Goal: Check status

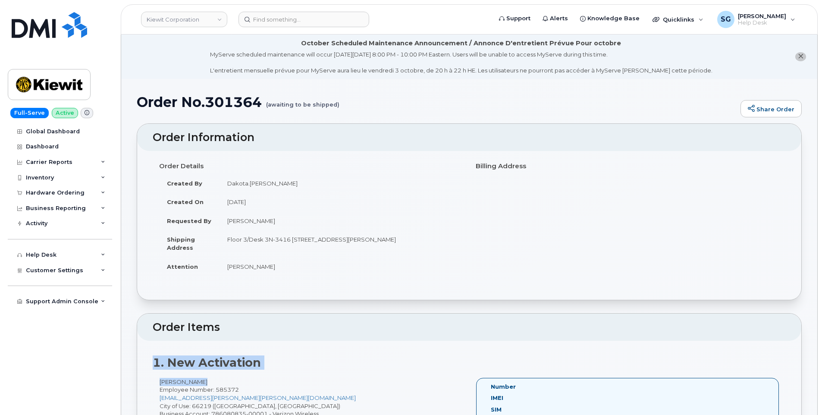
drag, startPoint x: 294, startPoint y: 340, endPoint x: 244, endPoint y: 388, distance: 69.5
click at [244, 388] on div "Order Items 1. New Activation Dakota Riggs Employee Number: 585372 DAKOTA.RIGGS…" at bounding box center [469, 408] width 665 height 191
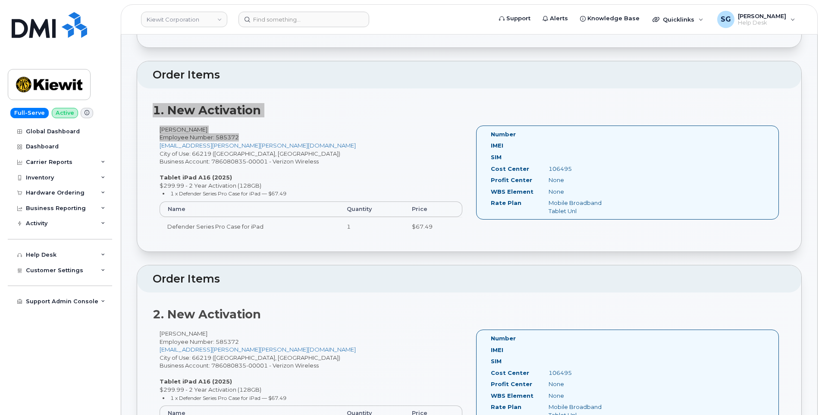
scroll to position [259, 0]
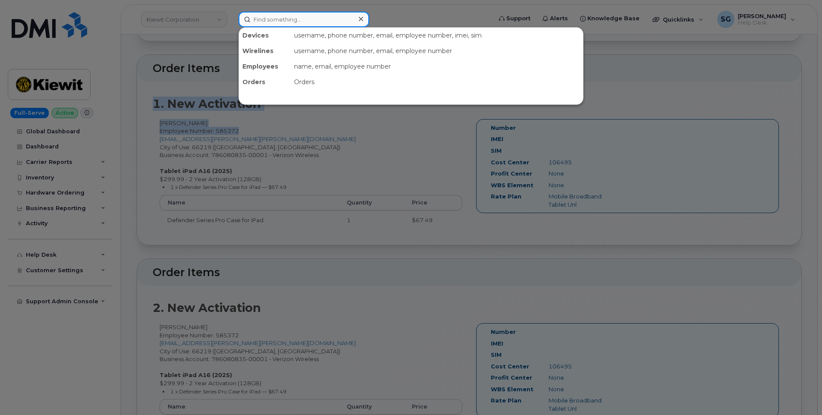
click at [314, 22] on input at bounding box center [303, 20] width 131 height 16
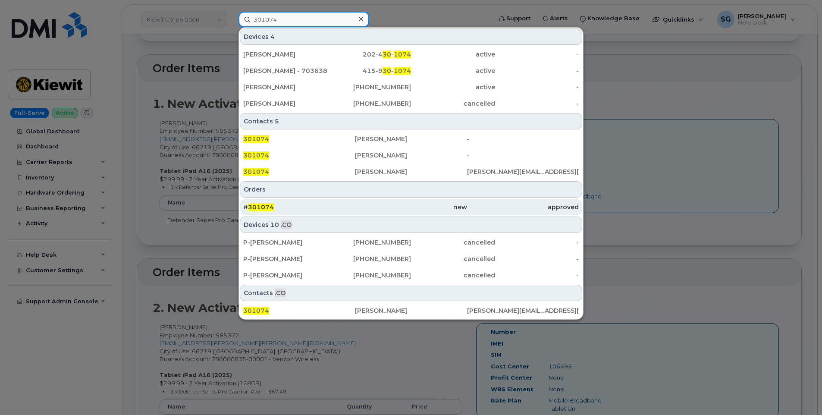
type input "301074"
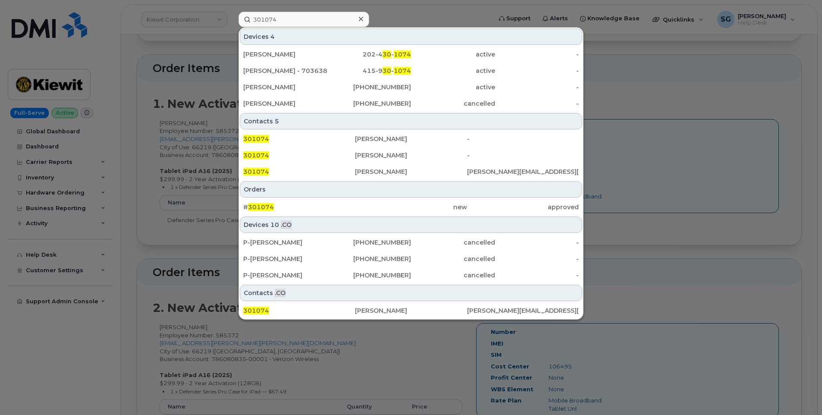
drag, startPoint x: 342, startPoint y: 206, endPoint x: 763, endPoint y: 244, distance: 422.9
click at [343, 206] on div "# 301074" at bounding box center [299, 207] width 112 height 9
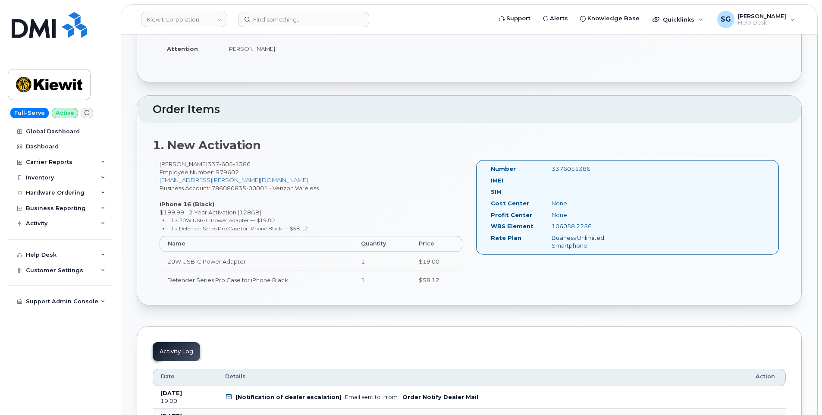
scroll to position [259, 0]
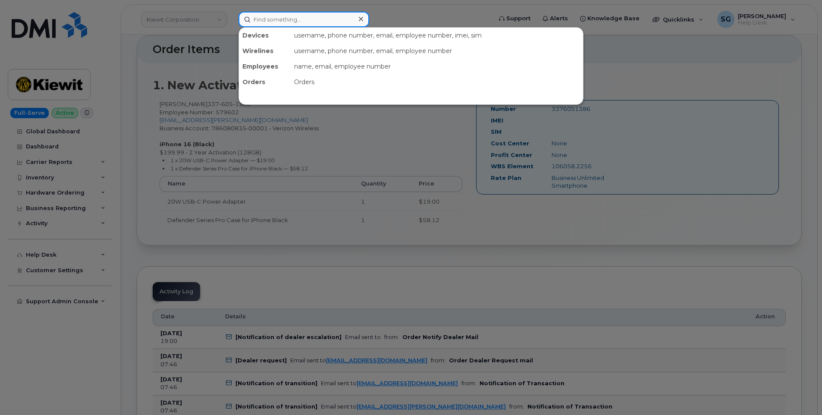
click at [334, 16] on input at bounding box center [303, 20] width 131 height 16
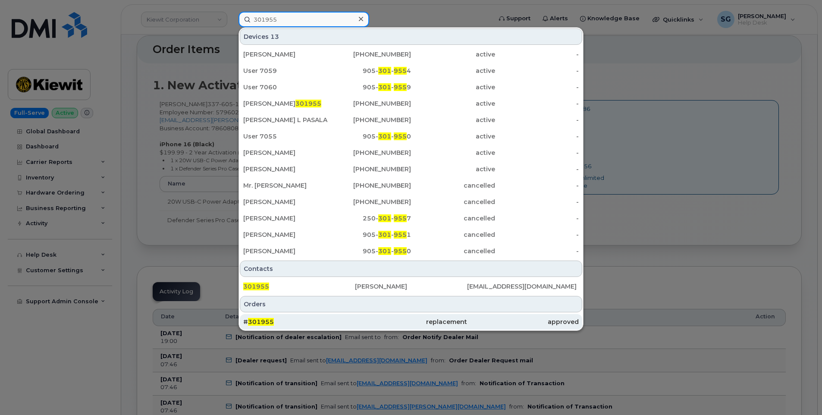
type input "301955"
click at [371, 318] on div "replacement" at bounding box center [411, 321] width 112 height 9
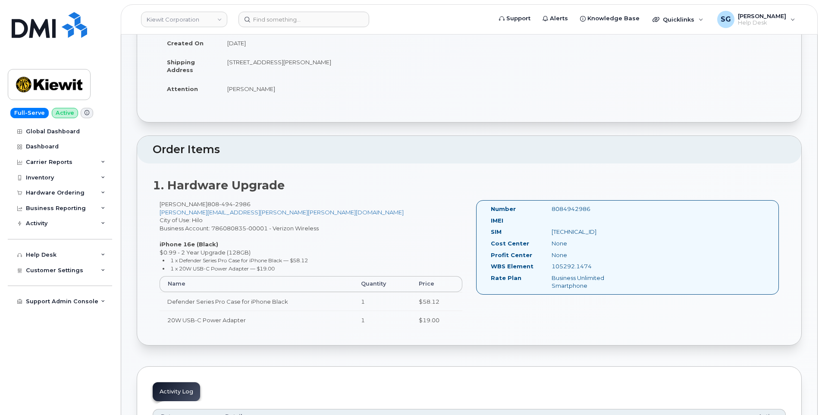
scroll to position [174, 0]
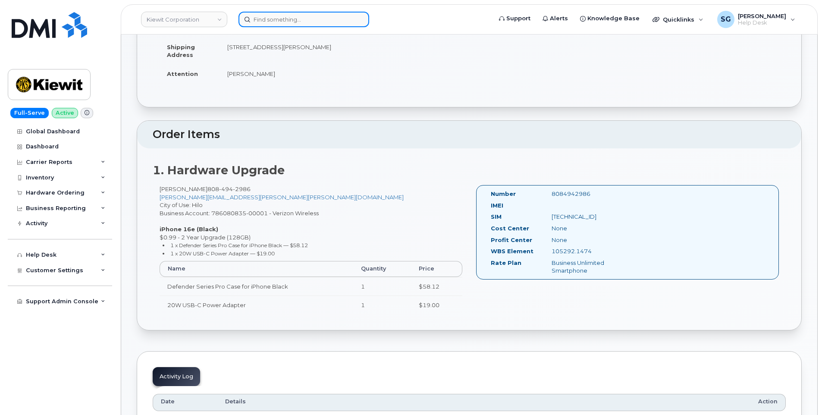
click at [323, 20] on input at bounding box center [303, 20] width 131 height 16
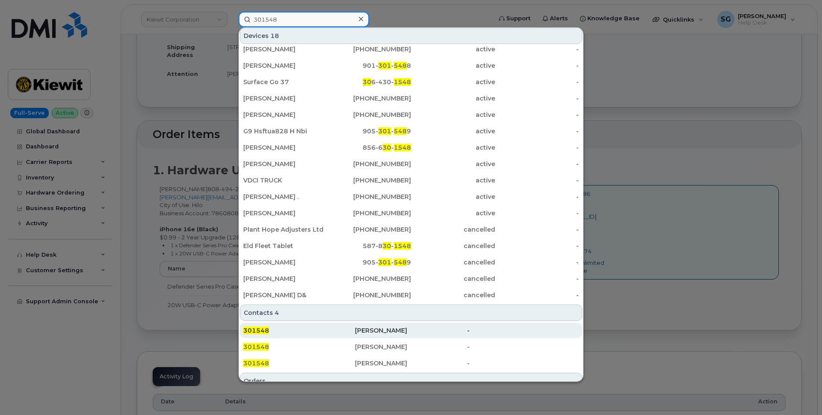
scroll to position [99, 0]
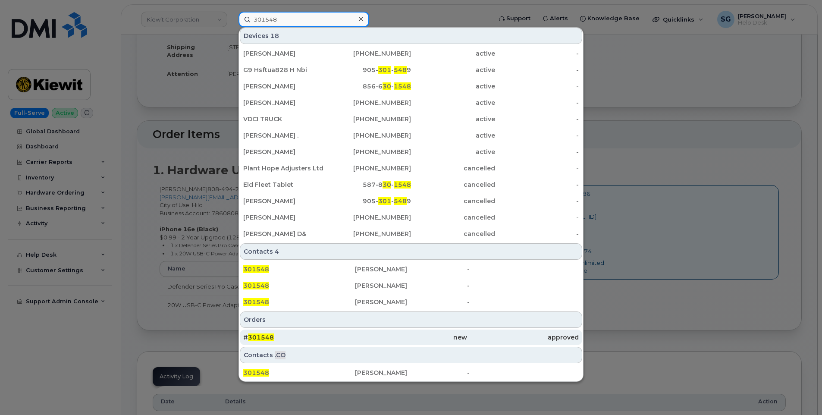
type input "301548"
click at [309, 337] on div "# 301548" at bounding box center [299, 337] width 112 height 9
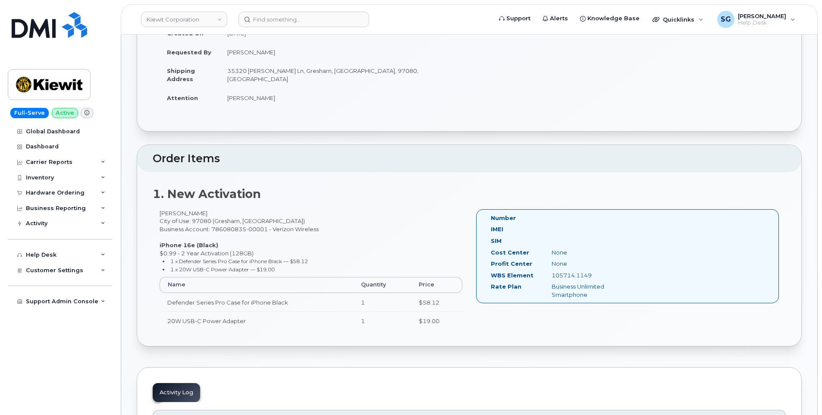
scroll to position [172, 0]
